Goal: Information Seeking & Learning: Learn about a topic

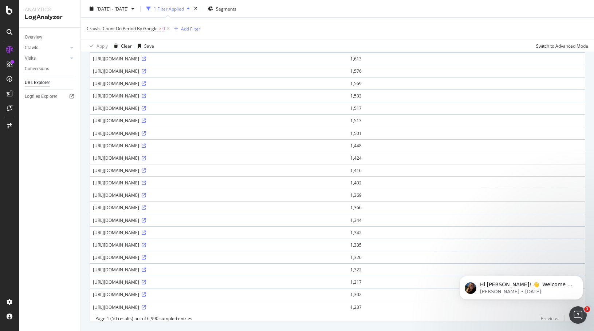
scroll to position [459, 0]
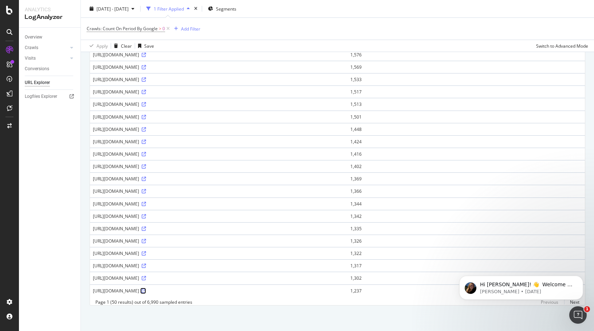
click at [146, 289] on icon at bounding box center [144, 291] width 4 height 4
click at [376, 24] on div "Crawls: Count On Period By Google > 0 Add Filter" at bounding box center [337, 29] width 501 height 22
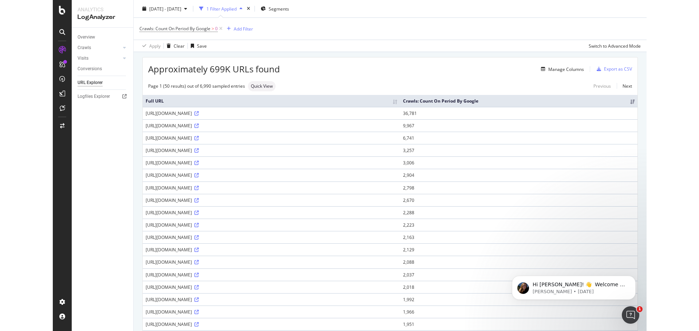
scroll to position [0, 0]
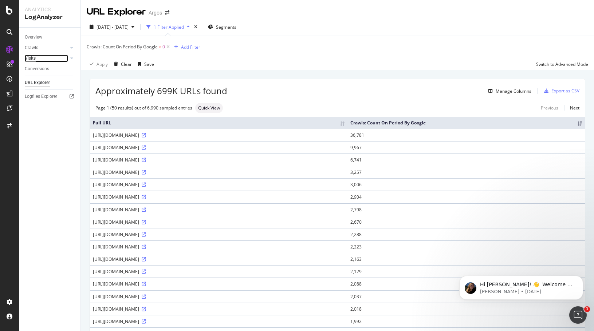
click at [31, 59] on div "Visits" at bounding box center [30, 59] width 11 height 8
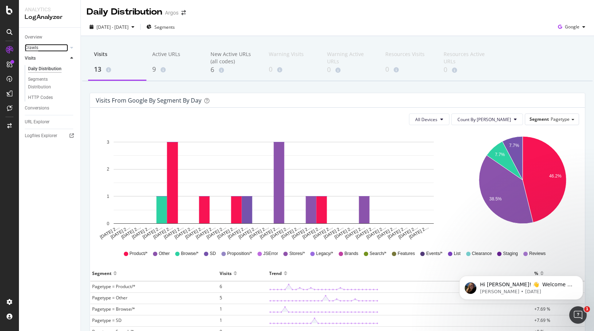
click at [25, 48] on div "Crawls" at bounding box center [31, 48] width 13 height 8
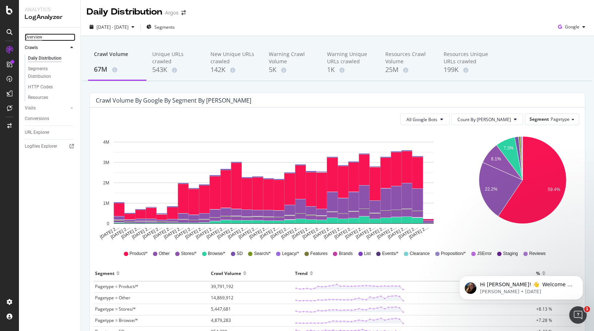
click at [36, 37] on div "Overview" at bounding box center [33, 37] width 17 height 8
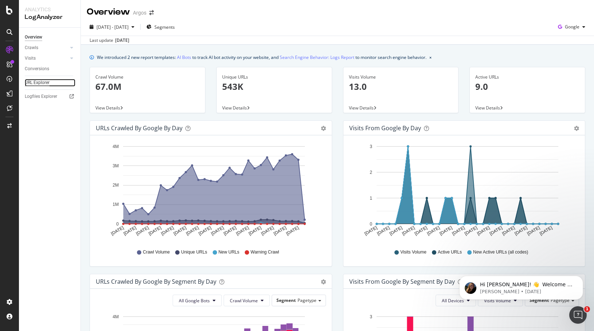
click at [33, 82] on div "URL Explorer" at bounding box center [37, 83] width 25 height 8
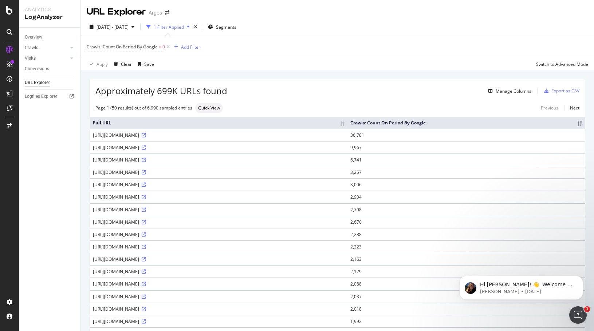
click at [323, 23] on div "[DATE] - [DATE] 1 Filter Applied Segments" at bounding box center [337, 28] width 513 height 15
click at [334, 29] on div "[DATE] - [DATE] 1 Filter Applied Segments" at bounding box center [337, 28] width 513 height 15
click at [68, 48] on div at bounding box center [71, 47] width 7 height 7
click at [71, 48] on icon at bounding box center [71, 48] width 3 height 4
click at [72, 59] on icon at bounding box center [71, 58] width 3 height 4
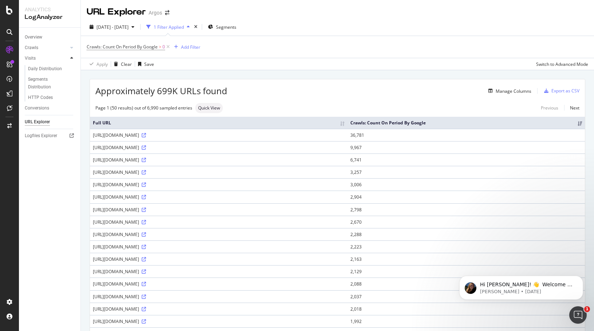
click at [72, 59] on icon at bounding box center [71, 58] width 3 height 4
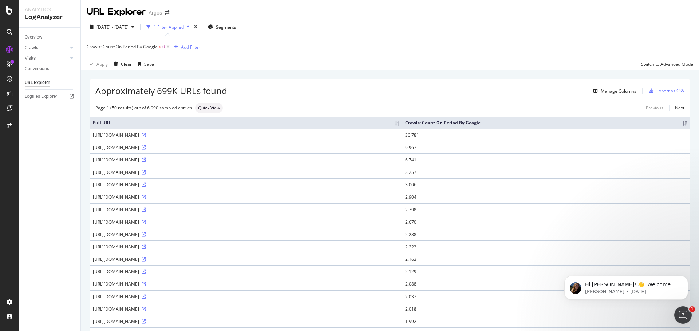
click at [474, 17] on div "URL Explorer Argos" at bounding box center [390, 9] width 618 height 18
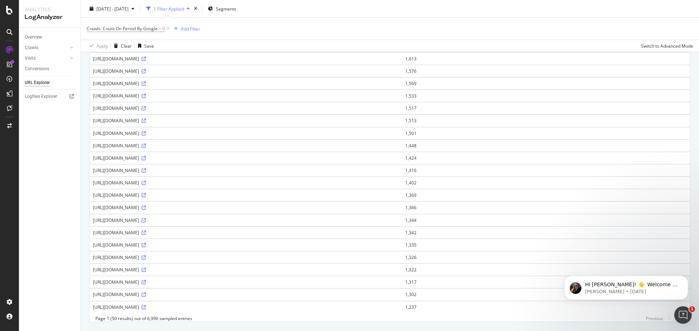
scroll to position [182, 0]
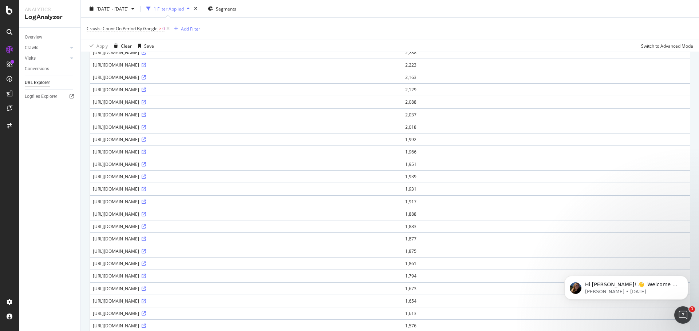
click at [415, 6] on div "[DATE] - [DATE] 1 Filter Applied Segments" at bounding box center [390, 10] width 618 height 15
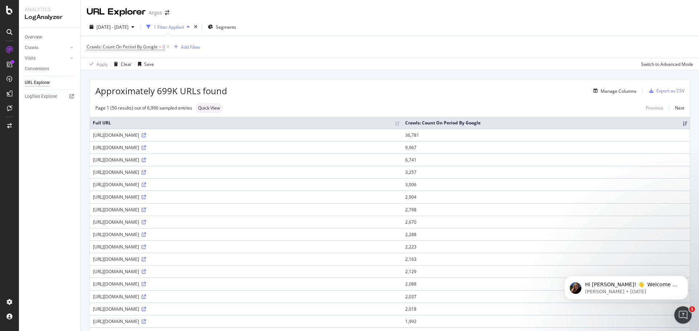
click at [431, 23] on div "[DATE] - [DATE] 1 Filter Applied Segments" at bounding box center [390, 28] width 618 height 15
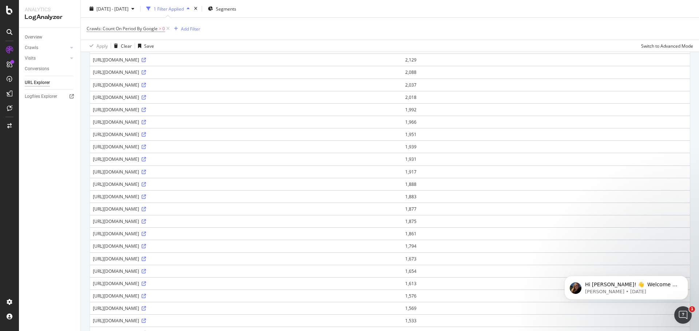
scroll to position [218, 0]
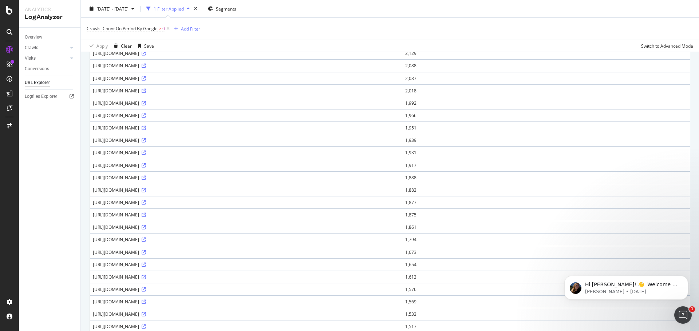
click at [371, 12] on div "[DATE] - [DATE] 1 Filter Applied Segments" at bounding box center [390, 10] width 618 height 15
